Goal: Task Accomplishment & Management: Use online tool/utility

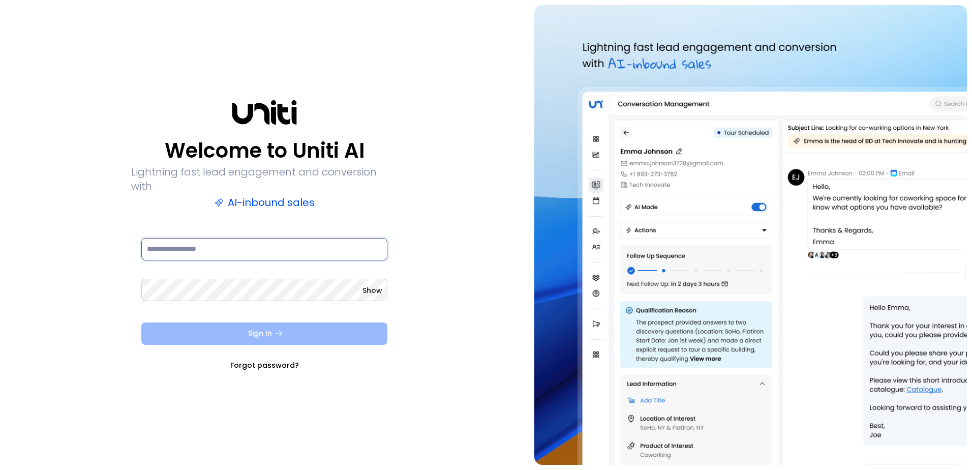
type input "**********"
click at [312, 328] on button "Sign In" at bounding box center [264, 333] width 246 height 22
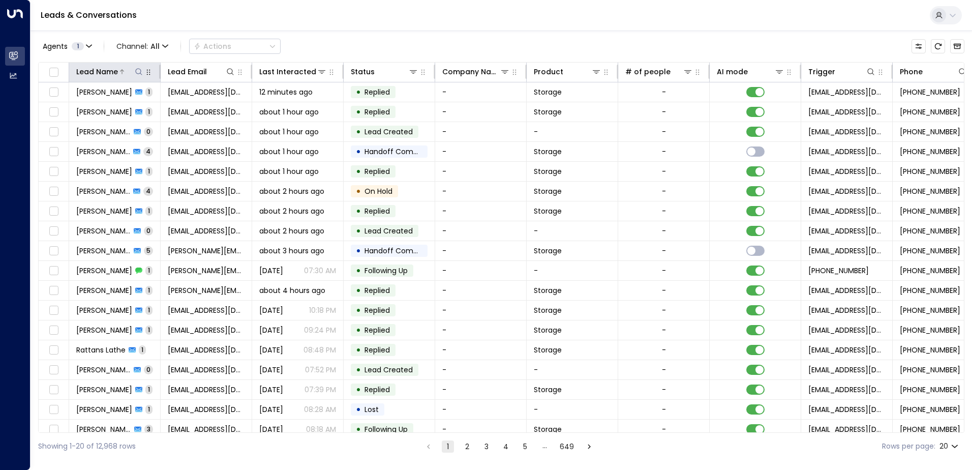
click at [137, 72] on icon at bounding box center [139, 72] width 8 height 8
type input "**********"
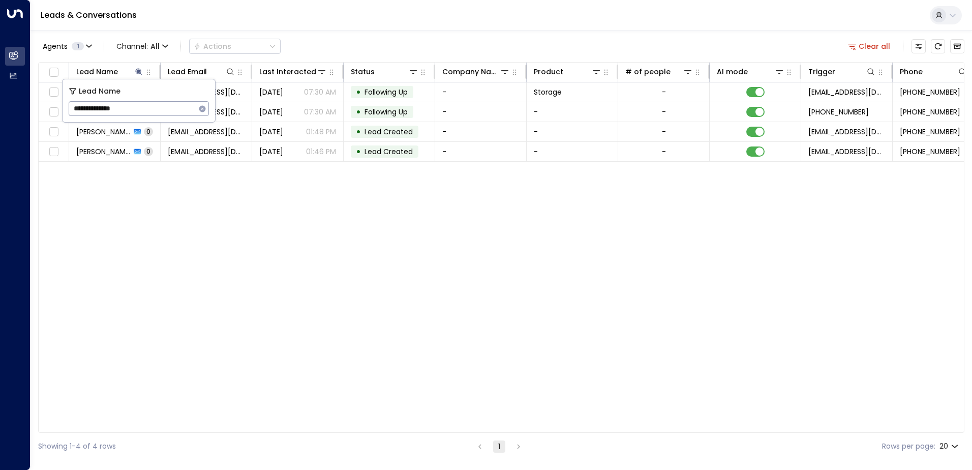
click at [232, 212] on div "Lead Name Lead Email Last Interacted Status Company Name Product # of people AI…" at bounding box center [501, 247] width 926 height 371
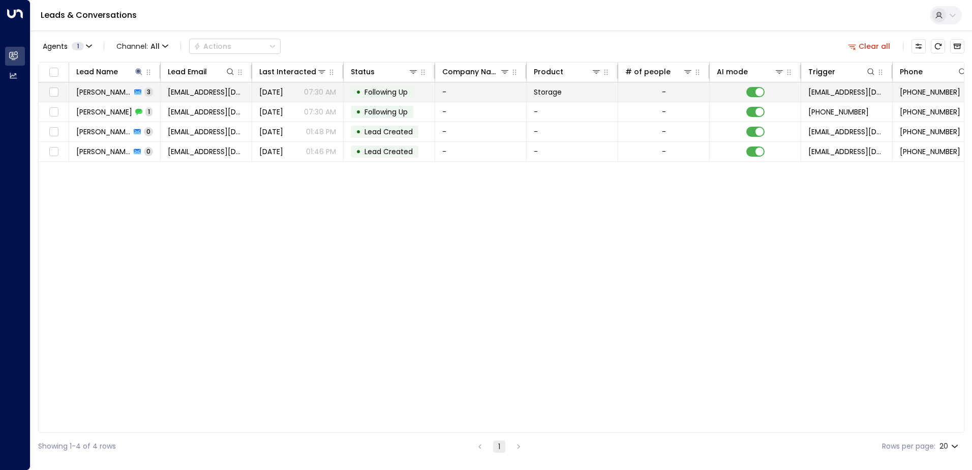
click at [127, 94] on span "[PERSON_NAME]" at bounding box center [103, 92] width 55 height 10
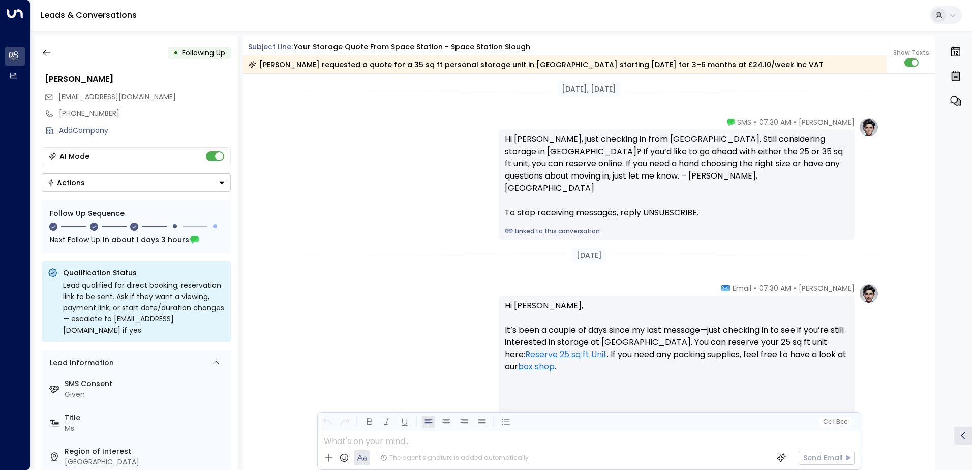
scroll to position [1054, 0]
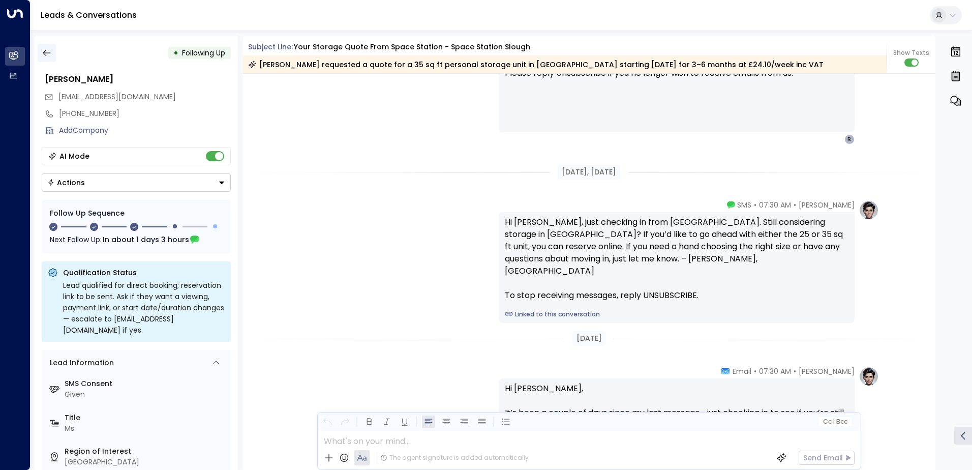
click at [49, 53] on icon "button" at bounding box center [47, 53] width 8 height 7
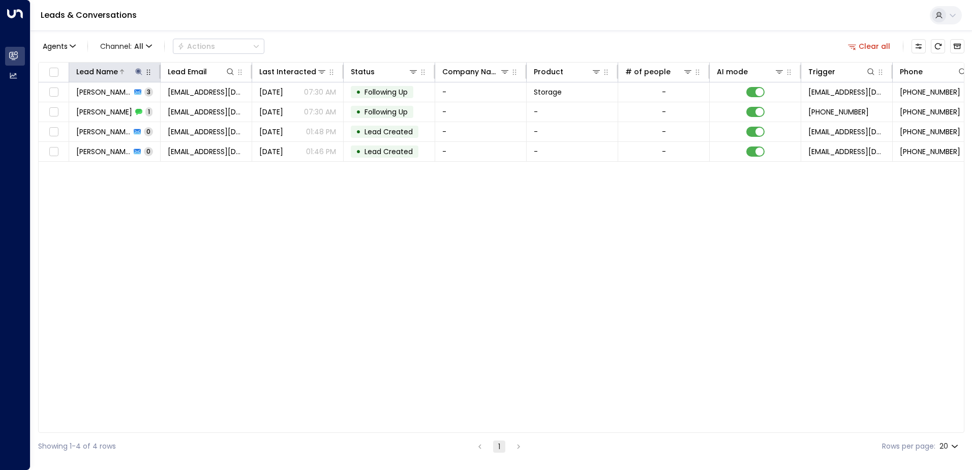
click at [136, 72] on icon at bounding box center [139, 72] width 8 height 8
click at [201, 108] on icon "button" at bounding box center [202, 109] width 8 height 8
click at [169, 101] on input "text" at bounding box center [139, 108] width 140 height 19
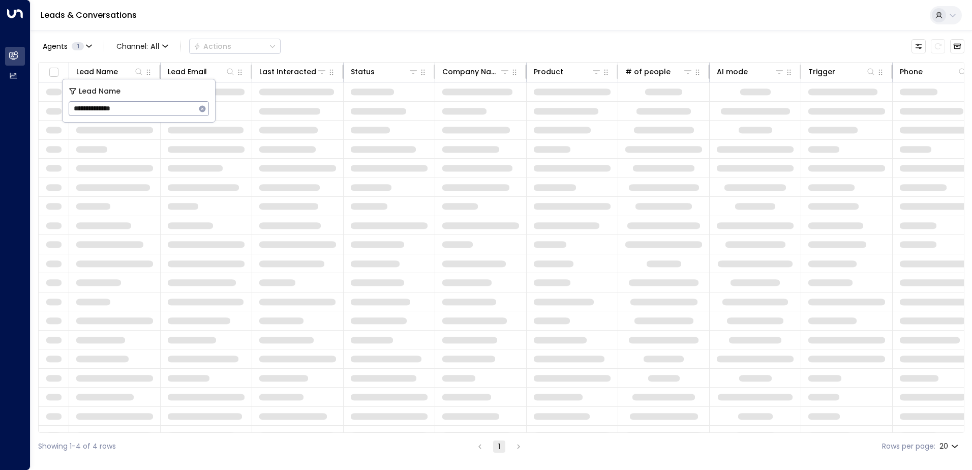
type input "**********"
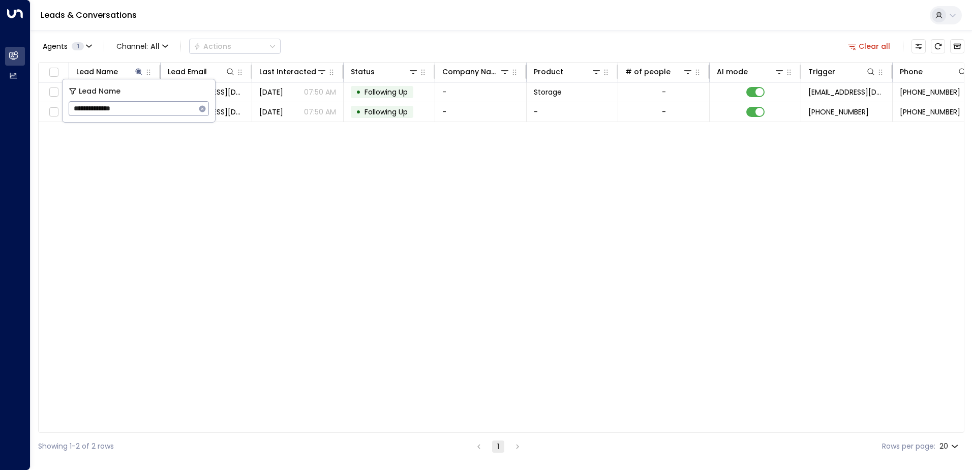
click at [237, 158] on div "Lead Name Lead Email Last Interacted Status Company Name Product # of people AI…" at bounding box center [501, 247] width 926 height 371
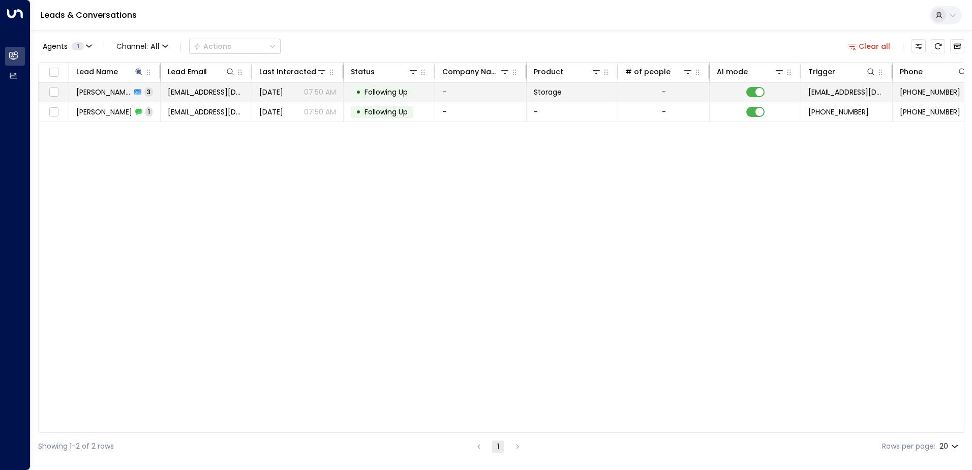
click at [116, 94] on span "[PERSON_NAME]" at bounding box center [103, 92] width 55 height 10
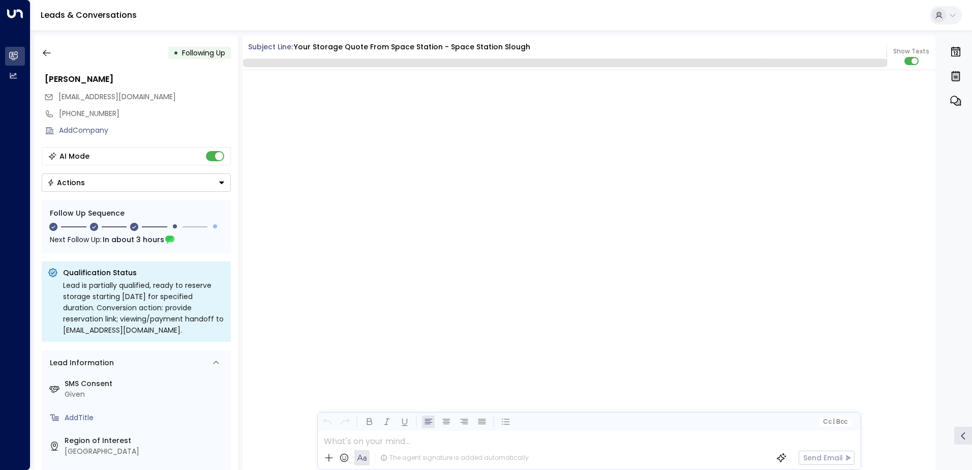
scroll to position [1206, 0]
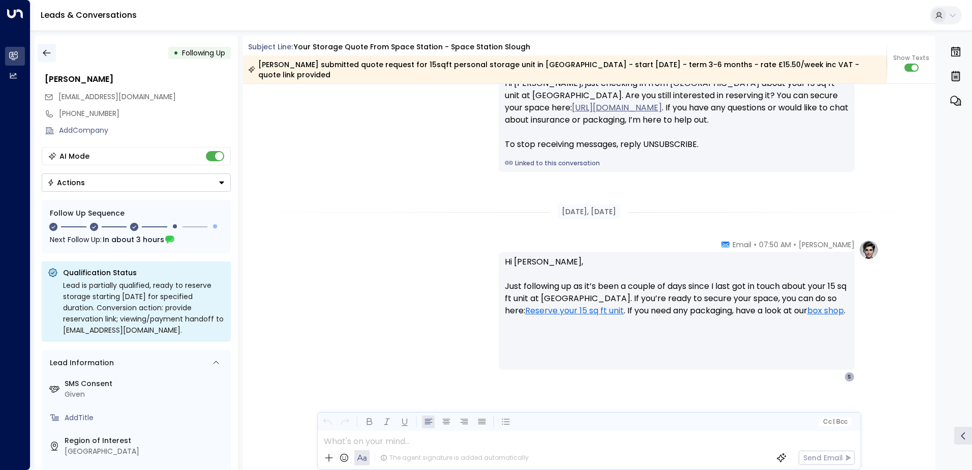
click at [47, 47] on button "button" at bounding box center [47, 53] width 18 height 18
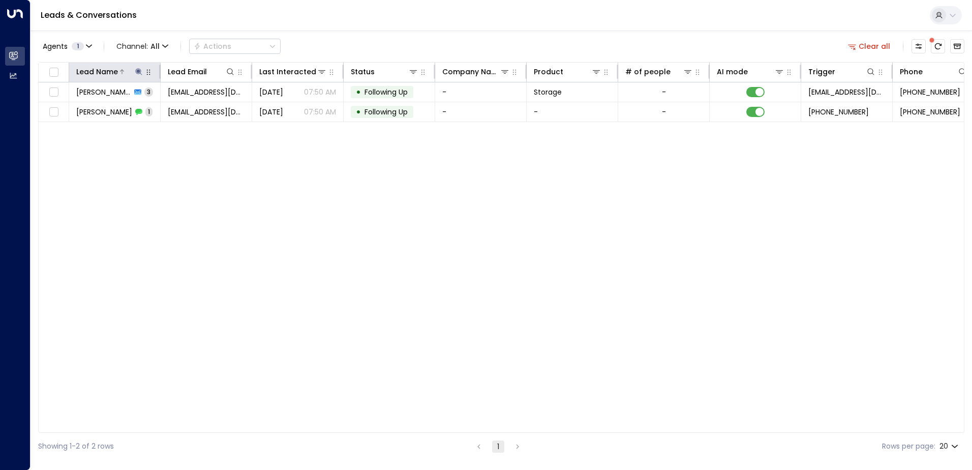
click at [137, 73] on icon at bounding box center [139, 72] width 8 height 8
click at [204, 110] on icon "button" at bounding box center [202, 108] width 7 height 7
click at [190, 108] on input "text" at bounding box center [139, 108] width 140 height 19
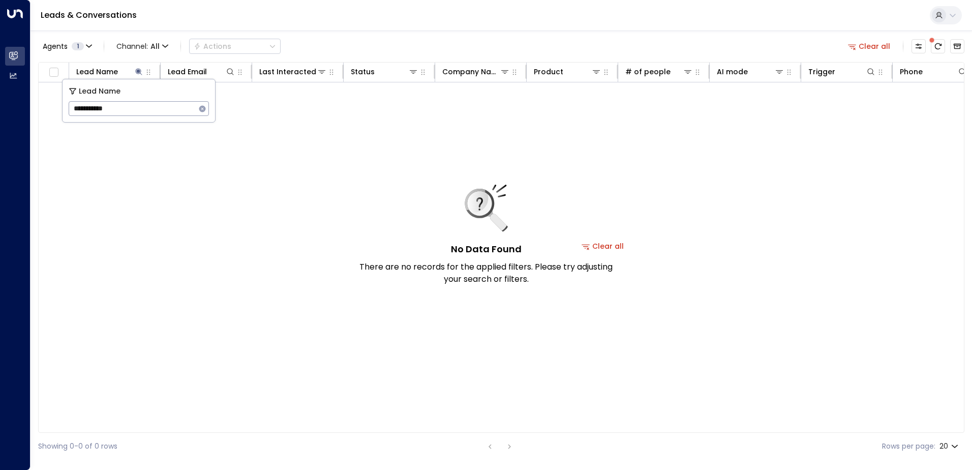
type input "**********"
click at [203, 108] on icon "button" at bounding box center [202, 109] width 8 height 8
click at [183, 111] on input "text" at bounding box center [139, 108] width 140 height 19
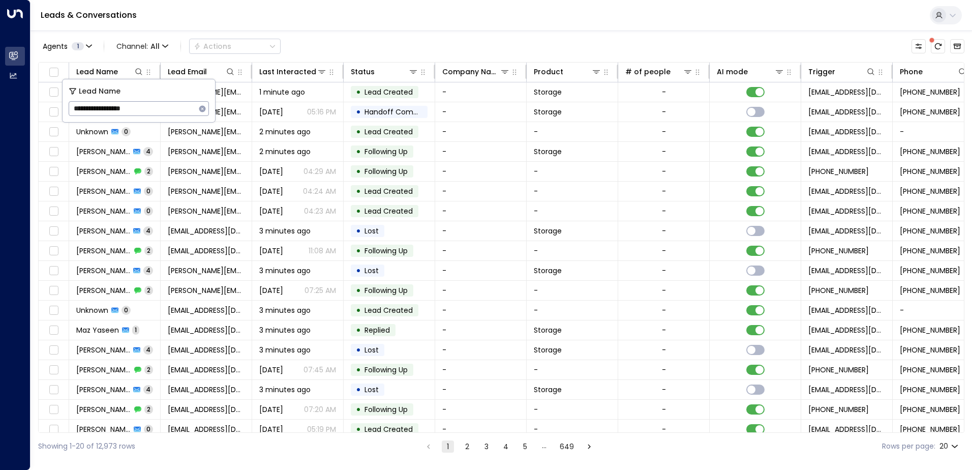
type input "**********"
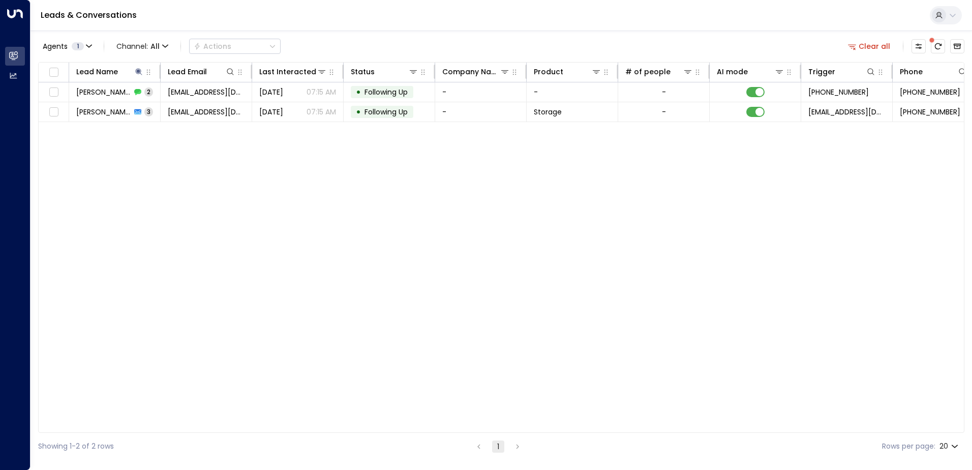
click at [237, 200] on div "Lead Name Lead Email Last Interacted Status Company Name Product # of people AI…" at bounding box center [501, 247] width 926 height 371
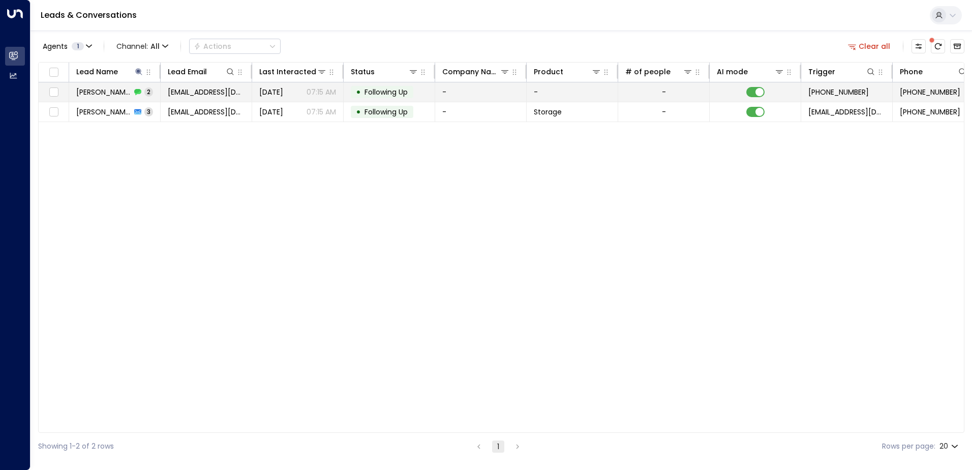
click at [125, 89] on span "[PERSON_NAME]" at bounding box center [103, 92] width 55 height 10
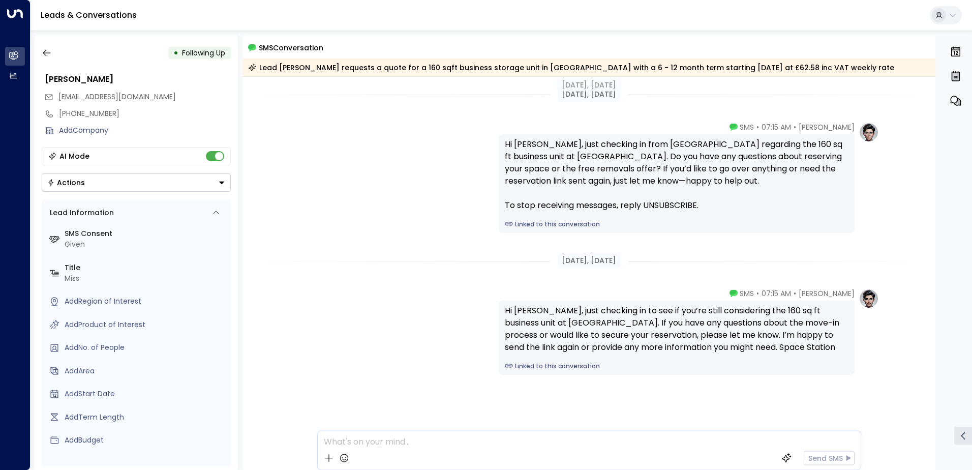
scroll to position [7, 0]
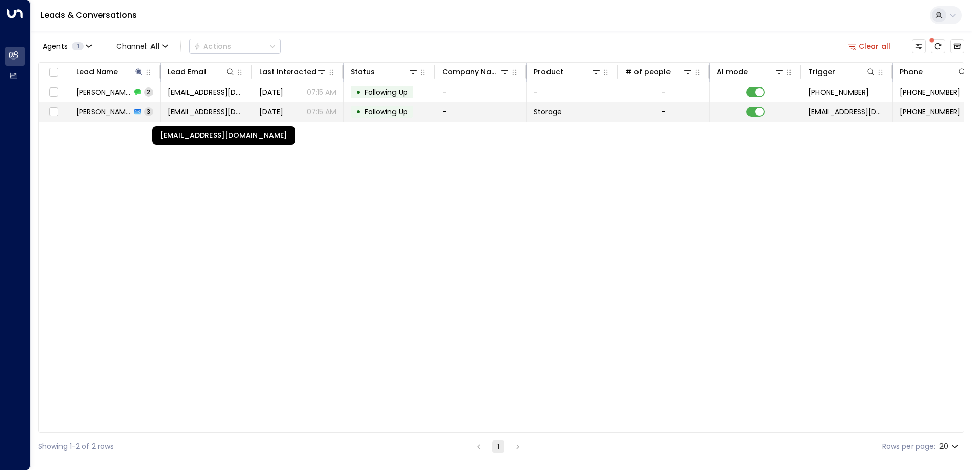
click at [239, 113] on span "[EMAIL_ADDRESS][DOMAIN_NAME]" at bounding box center [206, 112] width 77 height 10
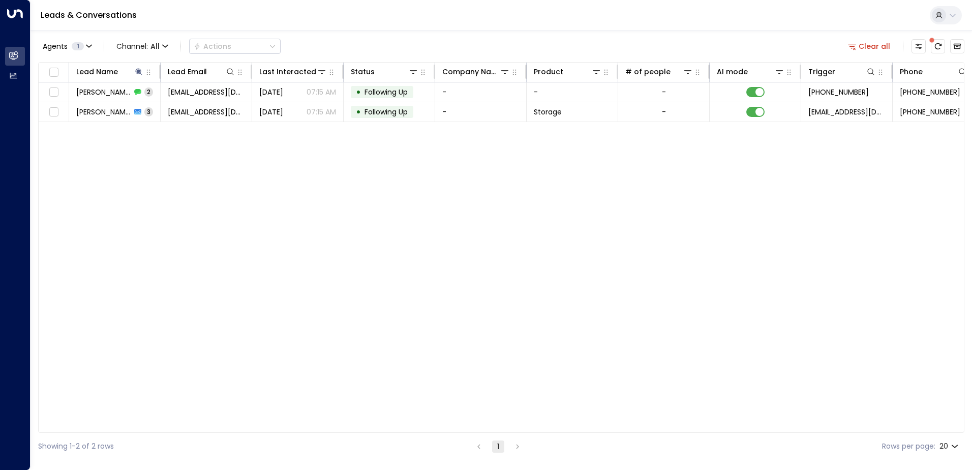
click at [252, 202] on div "Lead Name Lead Email Last Interacted Status Company Name Product # of people AI…" at bounding box center [501, 247] width 926 height 371
click at [141, 74] on icon at bounding box center [139, 72] width 8 height 8
click at [204, 108] on icon "button" at bounding box center [202, 108] width 7 height 7
click at [188, 108] on input "text" at bounding box center [139, 108] width 140 height 19
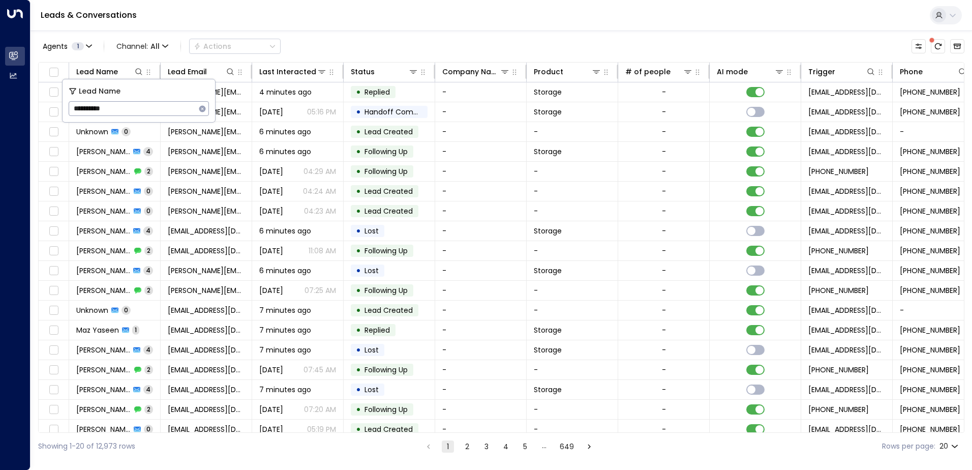
type input "**********"
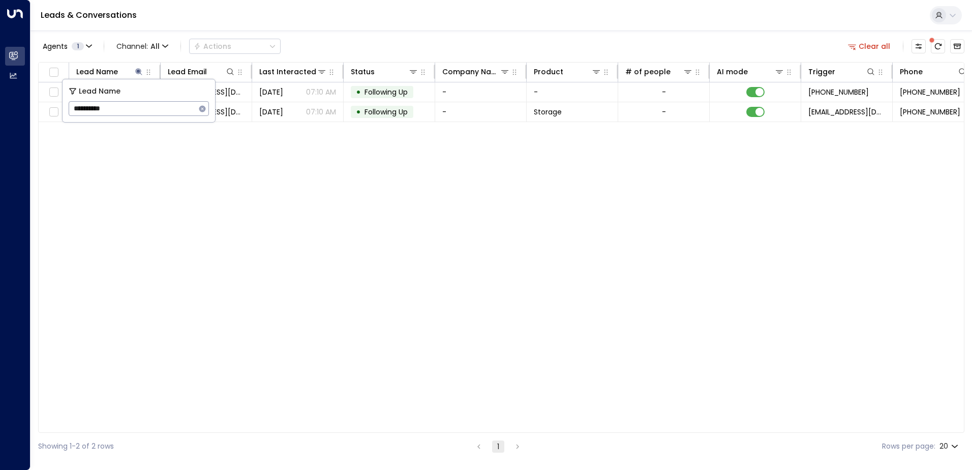
click at [320, 214] on div "Lead Name Lead Email Last Interacted Status Company Name Product # of people AI…" at bounding box center [501, 247] width 926 height 371
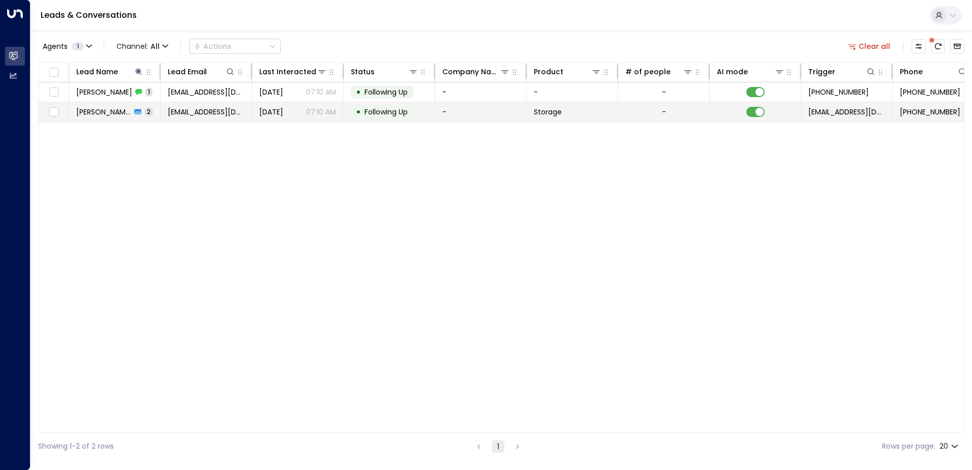
click at [134, 113] on icon at bounding box center [137, 112] width 7 height 6
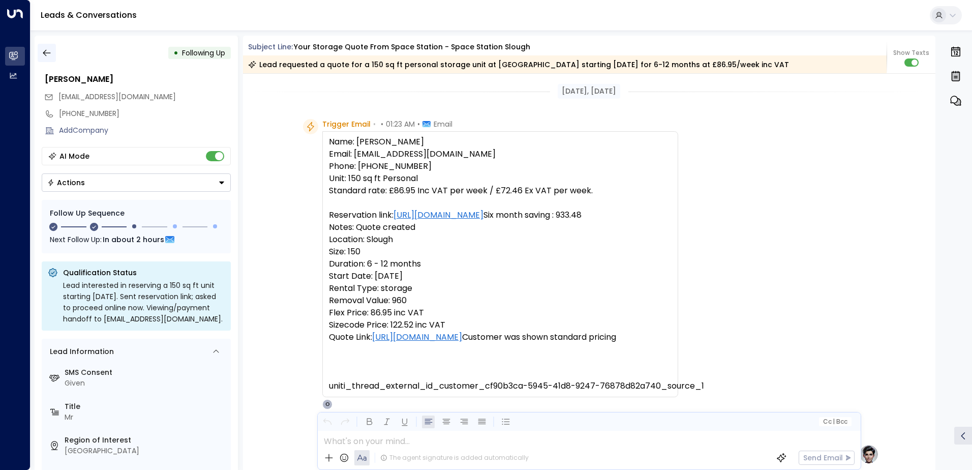
click at [41, 53] on button "button" at bounding box center [47, 53] width 18 height 18
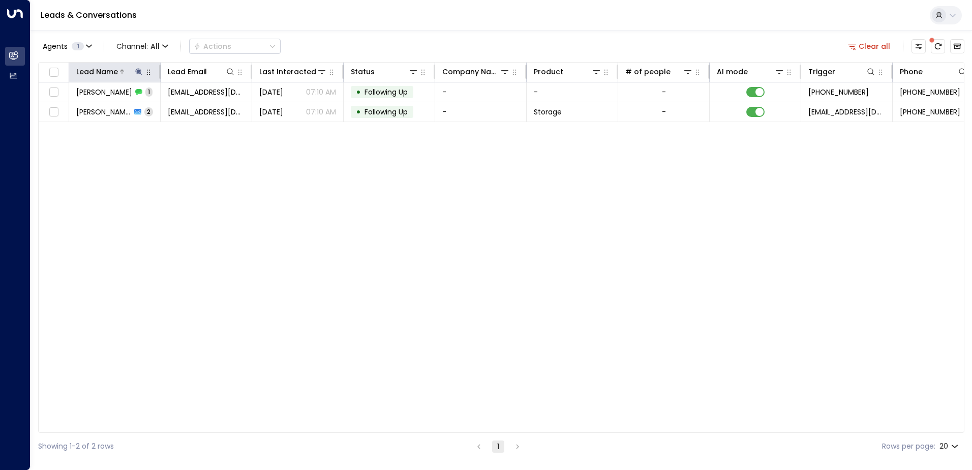
click at [139, 70] on icon at bounding box center [138, 71] width 7 height 7
click at [202, 105] on icon "button" at bounding box center [202, 108] width 7 height 7
click at [174, 111] on input "text" at bounding box center [139, 108] width 140 height 19
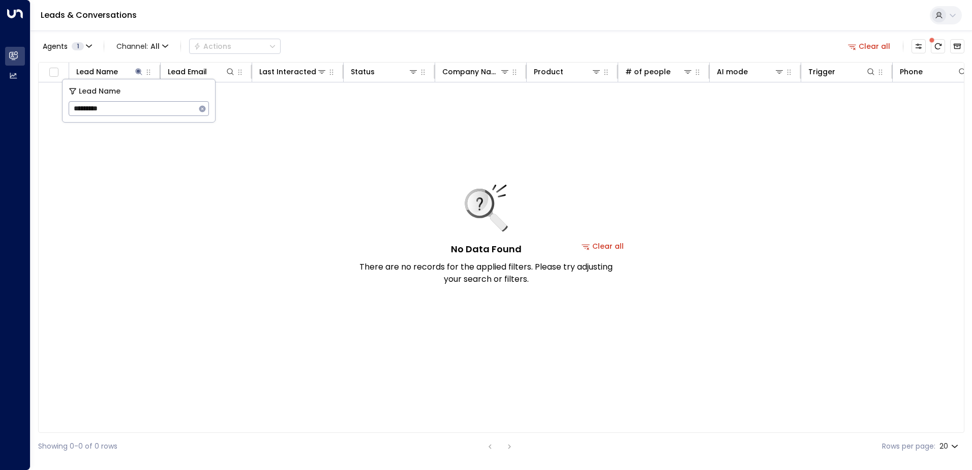
type input "*********"
drag, startPoint x: 203, startPoint y: 111, endPoint x: 182, endPoint y: 111, distance: 21.4
click at [202, 110] on icon "button" at bounding box center [202, 108] width 7 height 7
click at [176, 111] on input "text" at bounding box center [139, 108] width 140 height 19
paste input "**********"
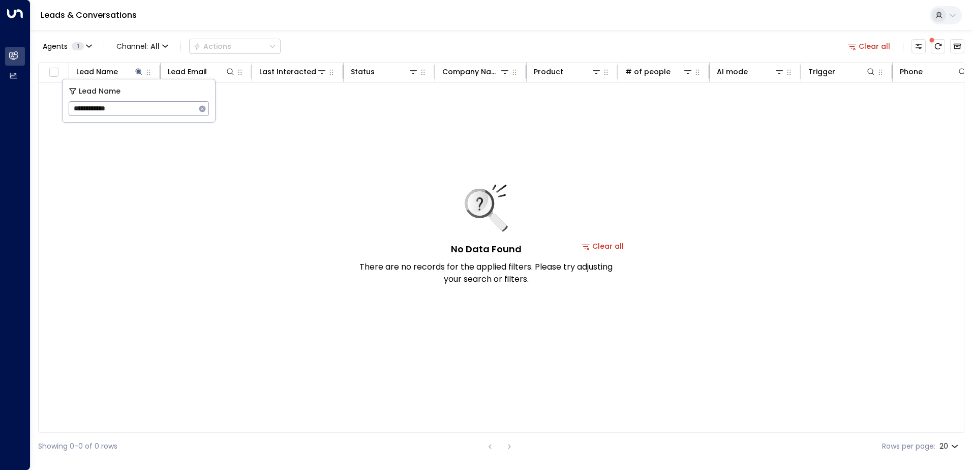
type input "**********"
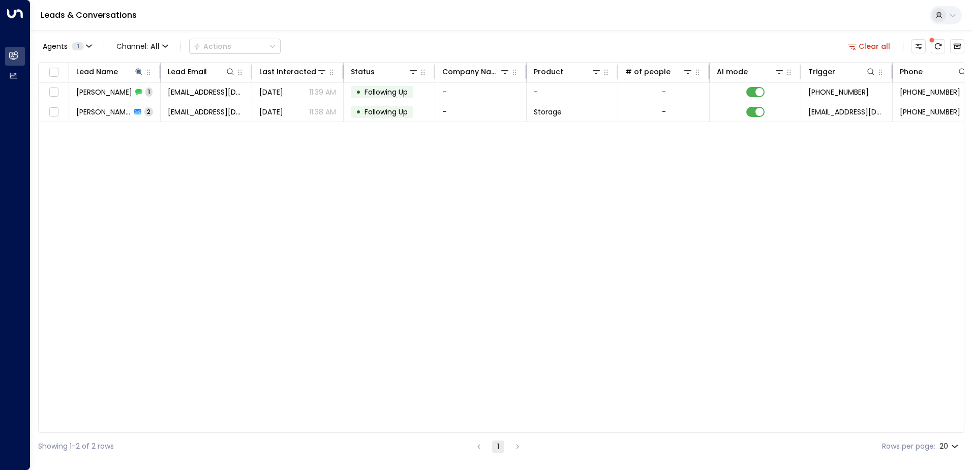
click at [276, 218] on div "Lead Name Lead Email Last Interacted Status Company Name Product # of people AI…" at bounding box center [501, 247] width 926 height 371
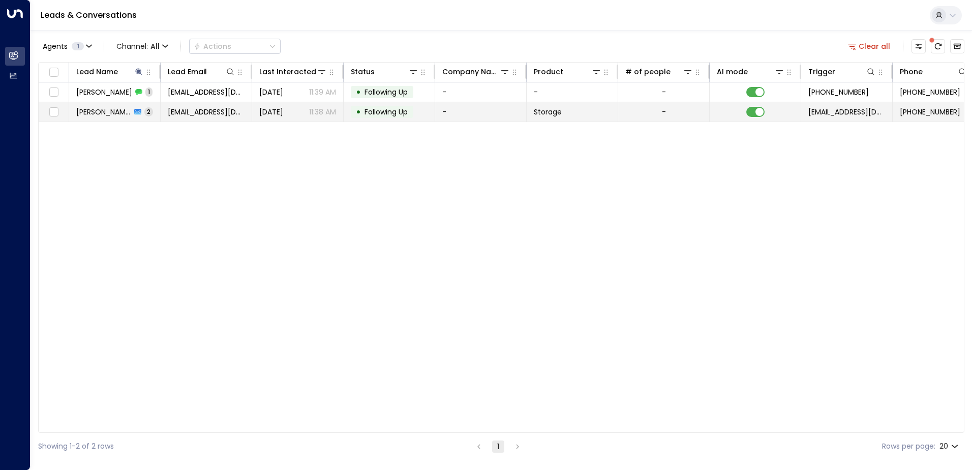
click at [213, 117] on td "[EMAIL_ADDRESS][DOMAIN_NAME]" at bounding box center [207, 111] width 92 height 19
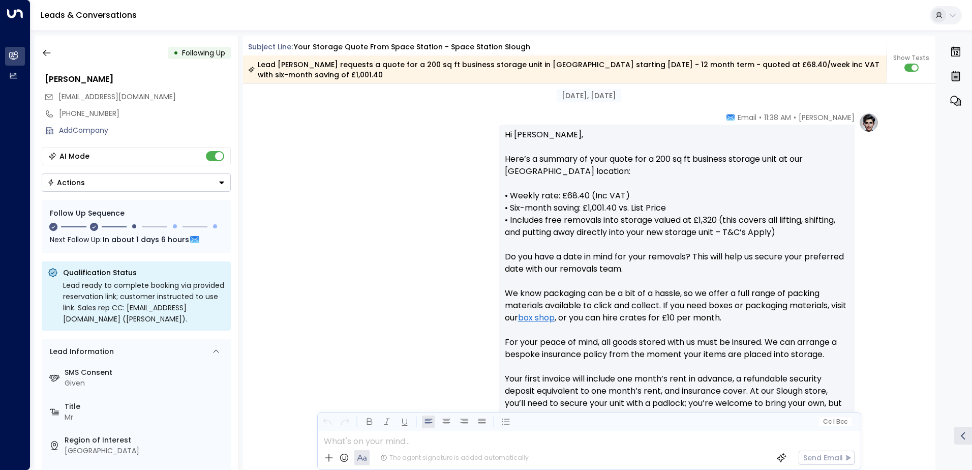
scroll to position [182, 0]
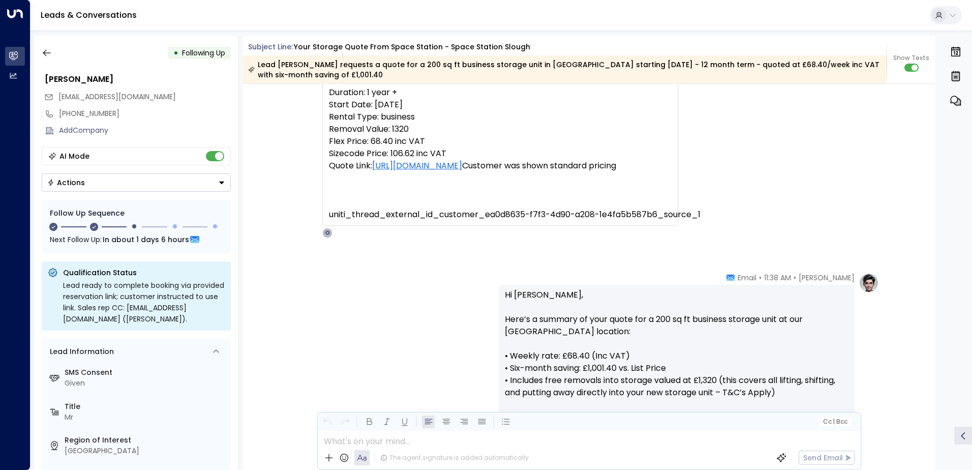
click at [50, 53] on icon "button" at bounding box center [47, 53] width 8 height 7
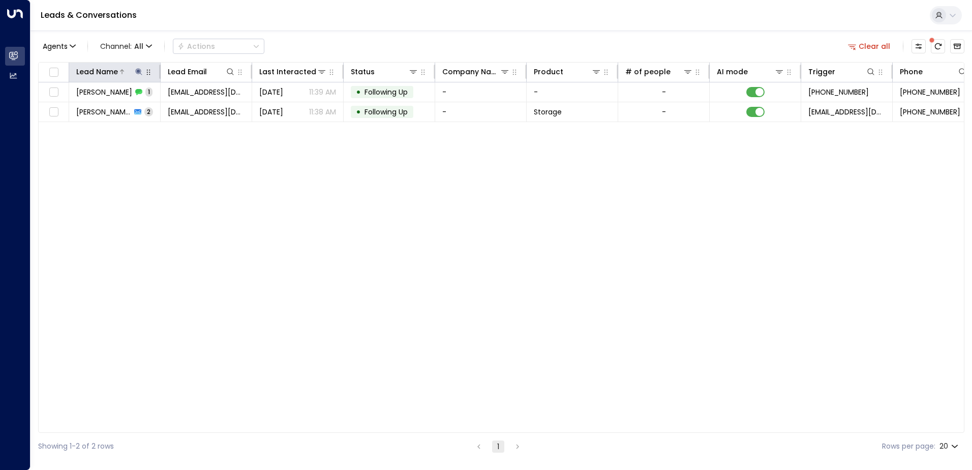
click at [139, 73] on icon at bounding box center [139, 72] width 8 height 8
click at [203, 110] on icon "button" at bounding box center [202, 108] width 7 height 7
click at [184, 115] on input "text" at bounding box center [139, 108] width 140 height 19
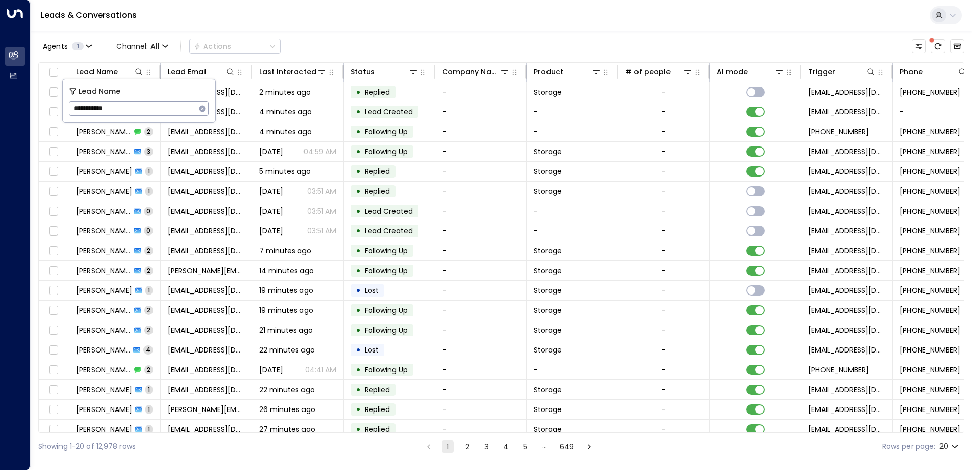
type input "**********"
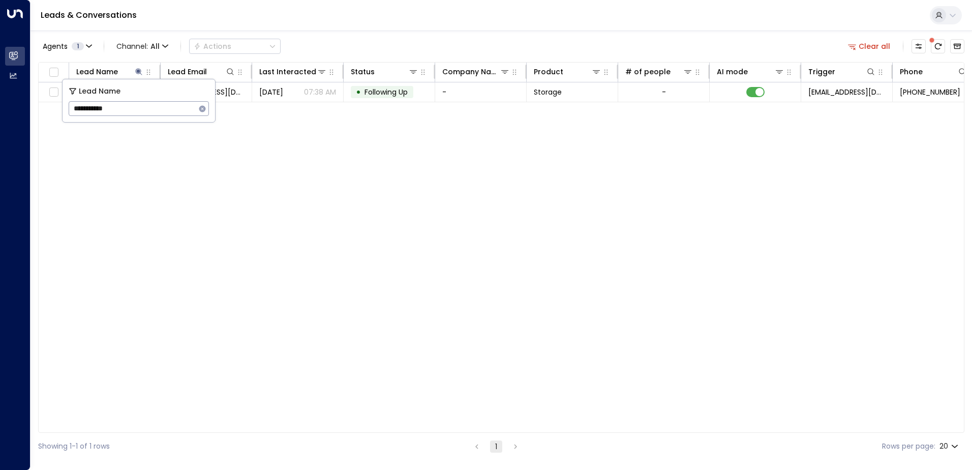
click at [471, 254] on div "Lead Name Lead Email Last Interacted Status Company Name Product # of people AI…" at bounding box center [501, 247] width 926 height 371
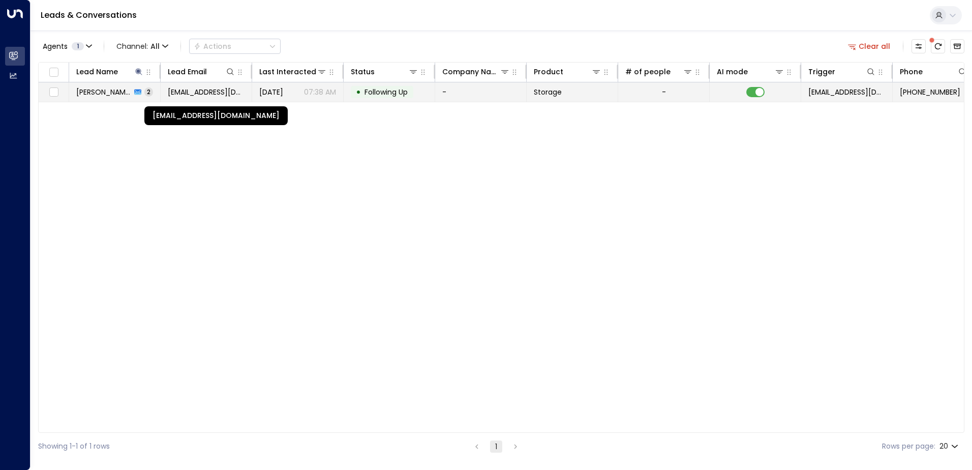
click at [200, 88] on span "[EMAIL_ADDRESS][DOMAIN_NAME]" at bounding box center [206, 92] width 77 height 10
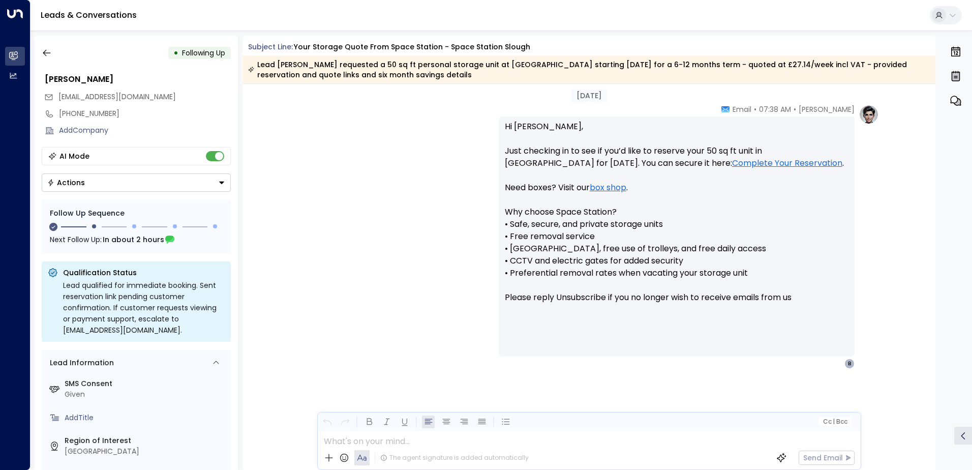
scroll to position [853, 0]
